Goal: Task Accomplishment & Management: Use online tool/utility

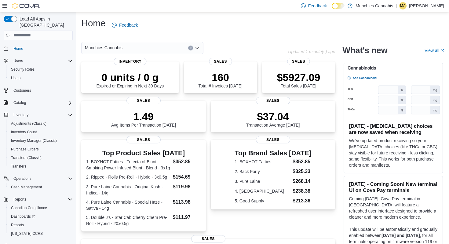
click at [169, 46] on div "Munchies Cannabis" at bounding box center [142, 48] width 122 height 12
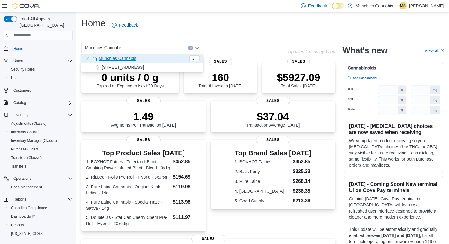
click at [169, 47] on div "Munchies Cannabis" at bounding box center [142, 48] width 122 height 12
click at [208, 141] on div "Top Product Sales [DATE] 1. BOXHOT Fatties - Trifecta of Blunt Smoking Power In…" at bounding box center [208, 186] width 254 height 92
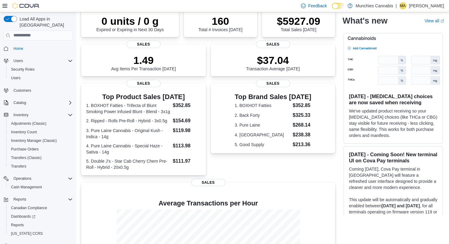
scroll to position [136, 0]
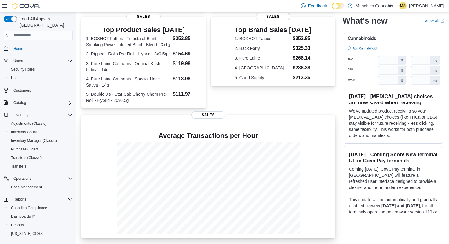
click at [195, 121] on div "Average Transactions per Hour Sales" at bounding box center [208, 176] width 254 height 123
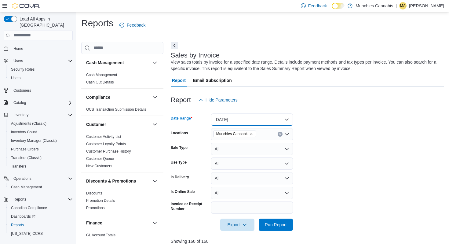
click at [220, 119] on button "[DATE]" at bounding box center [252, 119] width 82 height 12
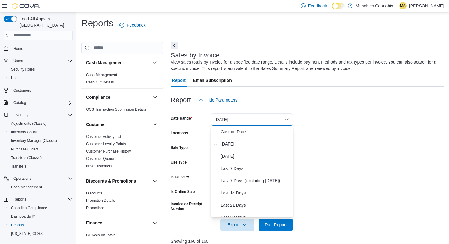
click at [323, 155] on form "Date Range [DATE] Locations Munchies Cannabis Sale Type All Use Type All Is Del…" at bounding box center [307, 168] width 273 height 125
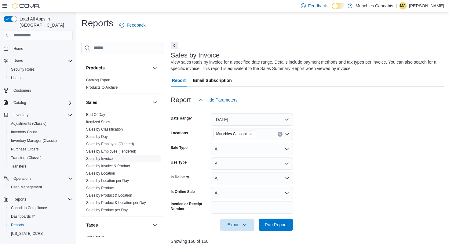
scroll to position [388, 0]
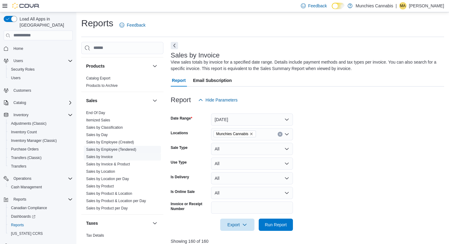
click at [108, 150] on link "Sales by Employee (Tendered)" at bounding box center [111, 149] width 50 height 4
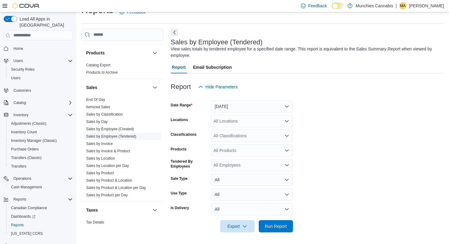
scroll to position [14, 0]
click at [241, 117] on div "All Locations" at bounding box center [252, 120] width 82 height 12
click at [238, 103] on button "[DATE]" at bounding box center [252, 106] width 82 height 12
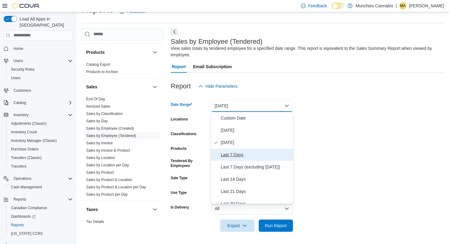
click at [240, 151] on span "Last 7 Days" at bounding box center [256, 154] width 70 height 7
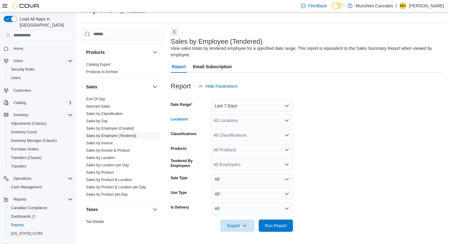
click at [231, 118] on div "All Locations" at bounding box center [252, 120] width 82 height 12
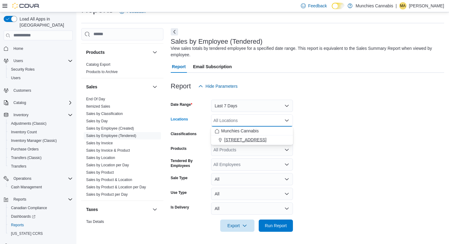
click at [232, 143] on button "[STREET_ADDRESS]" at bounding box center [252, 139] width 82 height 9
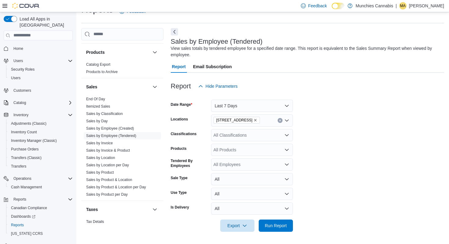
click at [296, 147] on form "Date Range Last 7 Days Locations [STREET_ADDRESS] Classifications All Classific…" at bounding box center [307, 161] width 273 height 139
click at [252, 133] on div "All Classifications" at bounding box center [252, 135] width 82 height 12
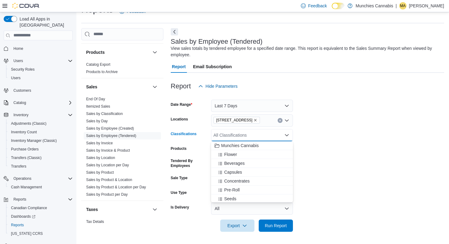
click at [321, 150] on form "Date Range Last 7 Days Locations [STREET_ADDRESS] Classifications All Classific…" at bounding box center [307, 161] width 273 height 139
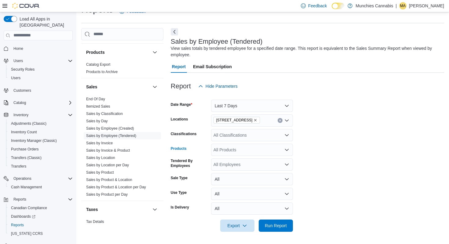
click at [229, 152] on div "All Products" at bounding box center [252, 150] width 82 height 12
click at [348, 167] on form "Date Range Last 7 Days Locations [STREET_ADDRESS] Classifications All Classific…" at bounding box center [307, 161] width 273 height 139
click at [249, 161] on div "All Employees" at bounding box center [252, 164] width 82 height 12
click at [354, 170] on form "Date Range Last 7 Days Locations [STREET_ADDRESS] Classifications All Classific…" at bounding box center [307, 161] width 273 height 139
click at [246, 182] on button "All" at bounding box center [252, 179] width 82 height 12
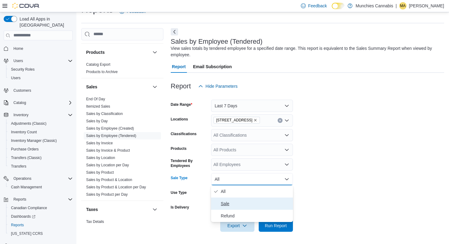
click at [237, 207] on button "Sale" at bounding box center [252, 203] width 82 height 12
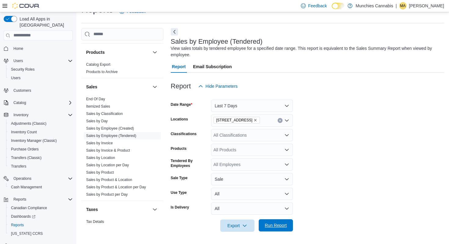
click at [285, 223] on span "Run Report" at bounding box center [276, 225] width 22 height 6
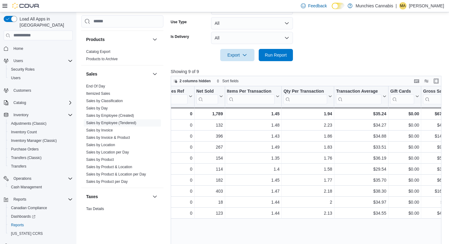
scroll to position [216, 0]
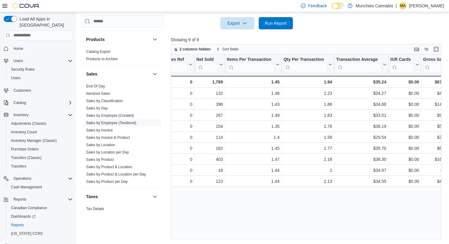
click at [216, 200] on div "Tendered Employee Click to view column header actions Invoices Sold Click to vi…" at bounding box center [306, 146] width 271 height 185
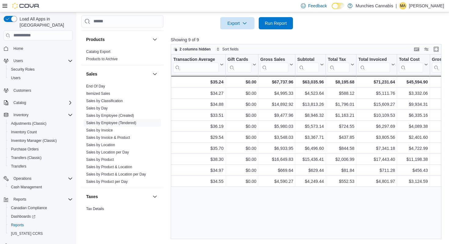
scroll to position [0, 288]
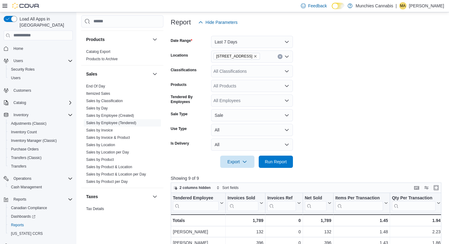
scroll to position [76, 0]
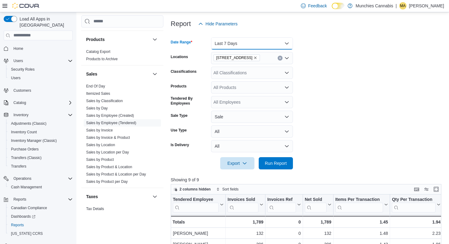
click at [240, 46] on button "Last 7 Days" at bounding box center [252, 43] width 82 height 12
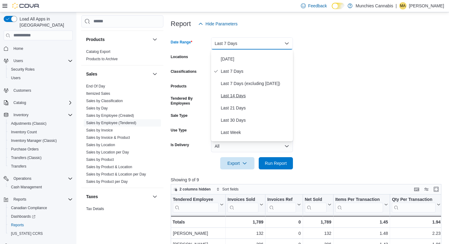
scroll to position [23, 0]
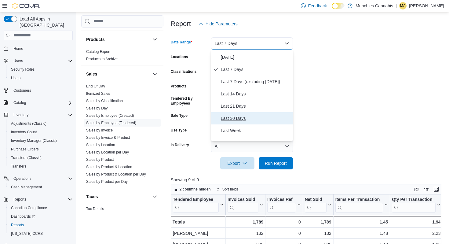
click at [239, 120] on span "Last 30 Days" at bounding box center [256, 118] width 70 height 7
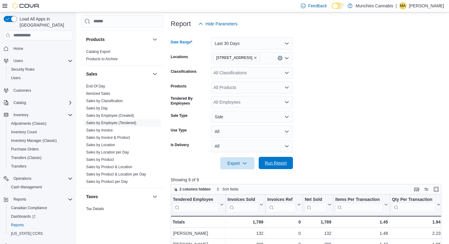
click at [270, 160] on span "Run Report" at bounding box center [275, 163] width 27 height 12
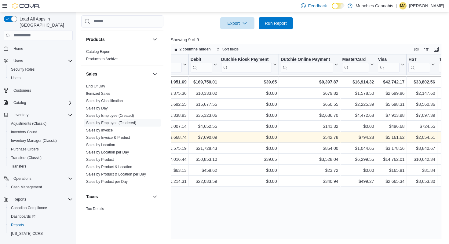
scroll to position [0, 776]
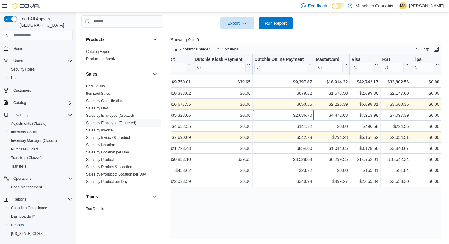
drag, startPoint x: 310, startPoint y: 118, endPoint x: 309, endPoint y: 108, distance: 9.8
click at [310, 112] on div "$2,636.70" at bounding box center [283, 115] width 57 height 7
